Goal: Task Accomplishment & Management: Manage account settings

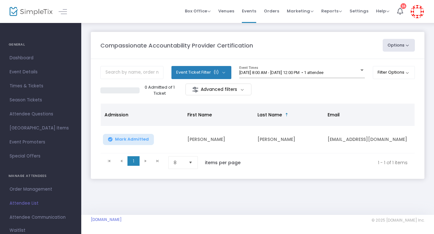
click at [417, 11] on img at bounding box center [417, 11] width 13 height 13
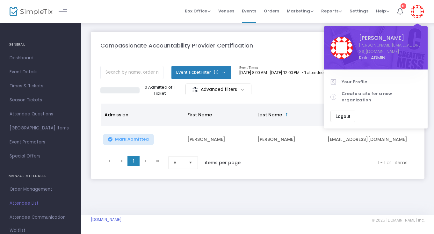
click at [343, 114] on span "Logout" at bounding box center [343, 116] width 15 height 5
